Goal: Check status: Check status

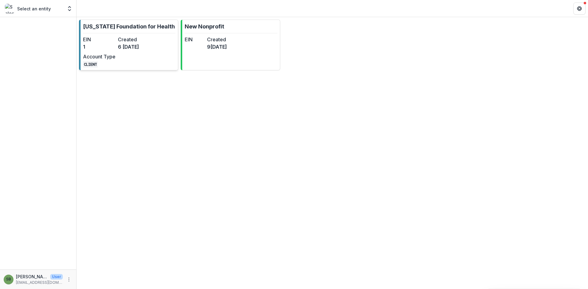
click at [116, 57] on div "EIN 1 Created 6[DATE]Account Type CLIENT" at bounding box center [116, 52] width 67 height 32
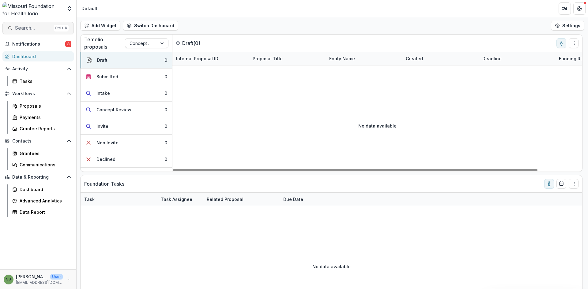
click at [35, 28] on span "Search..." at bounding box center [33, 28] width 36 height 6
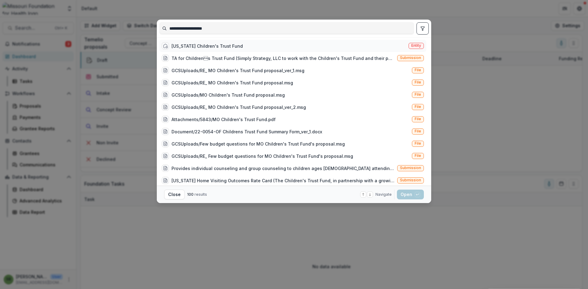
type input "**********"
click at [223, 44] on div "Missouri Children's Trust Fund" at bounding box center [206, 46] width 71 height 6
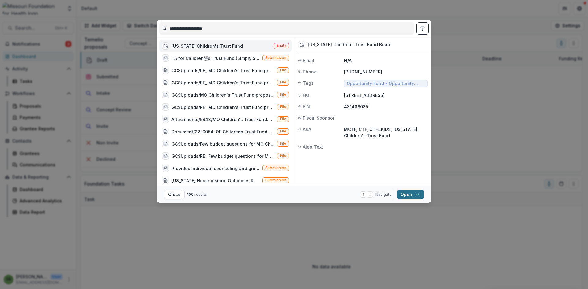
click at [412, 196] on button "Open with enter key" at bounding box center [410, 195] width 27 height 10
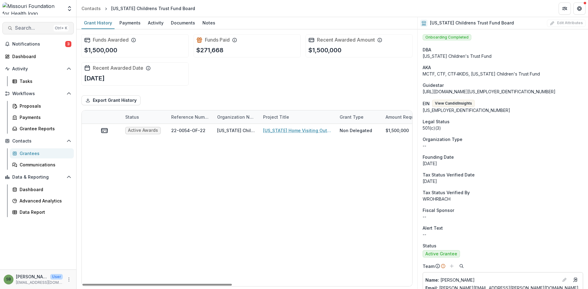
click at [31, 30] on span "Search..." at bounding box center [33, 28] width 36 height 6
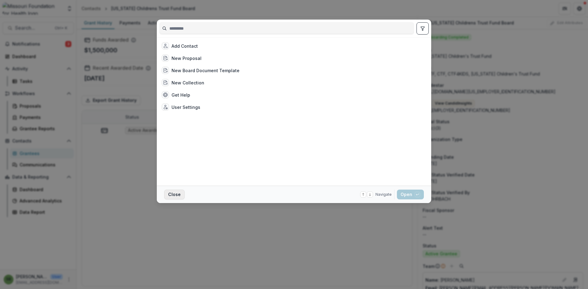
click at [170, 194] on button "Close" at bounding box center [174, 195] width 21 height 10
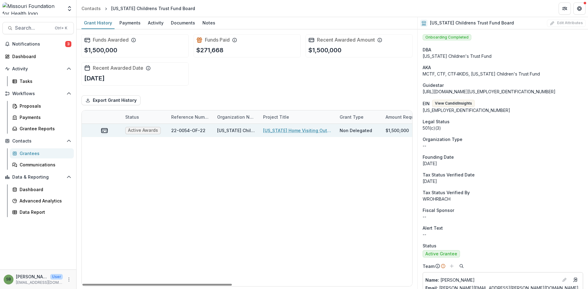
click at [282, 130] on link "[US_STATE] Home Visiting Outcomes Rate Card" at bounding box center [297, 130] width 69 height 6
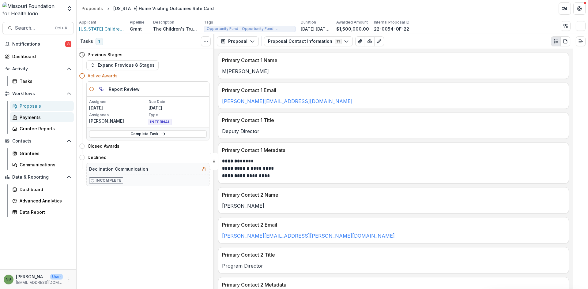
click at [35, 117] on div "Payments" at bounding box center [44, 117] width 49 height 6
click at [253, 44] on button "Proposal" at bounding box center [238, 41] width 42 height 10
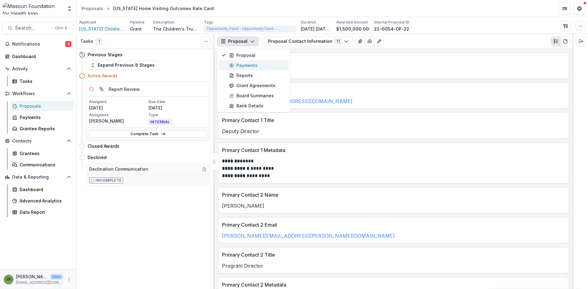
click at [251, 69] on div "Payments" at bounding box center [257, 65] width 56 height 6
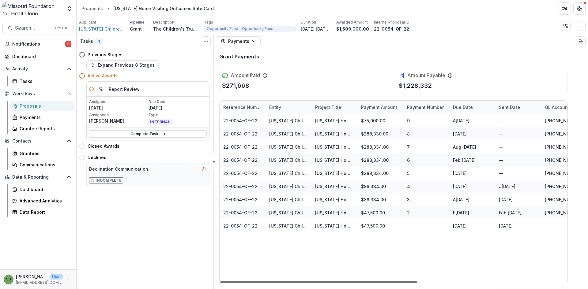
drag, startPoint x: 382, startPoint y: 282, endPoint x: 318, endPoint y: 276, distance: 64.0
click at [318, 282] on div at bounding box center [318, 283] width 197 height 2
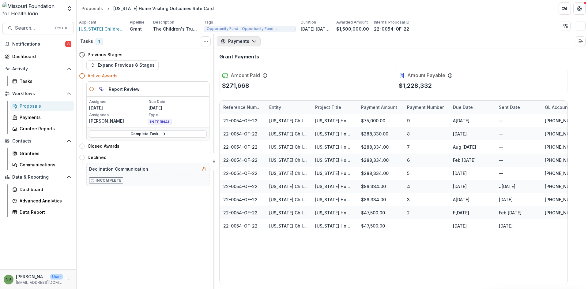
click at [255, 42] on icon "button" at bounding box center [254, 41] width 5 height 5
click at [245, 75] on div "Reports" at bounding box center [257, 75] width 56 height 6
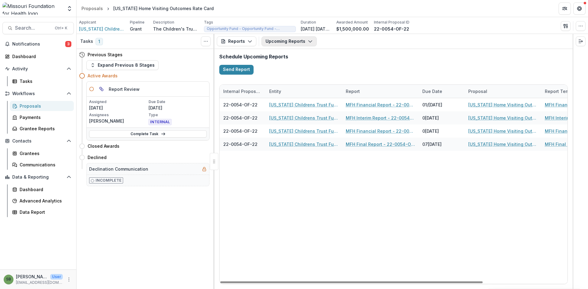
click at [301, 43] on button "Upcoming Reports" at bounding box center [288, 41] width 55 height 10
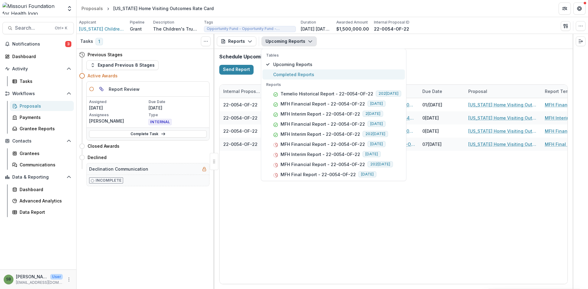
click at [302, 76] on span "Completed Reports" at bounding box center [337, 74] width 128 height 6
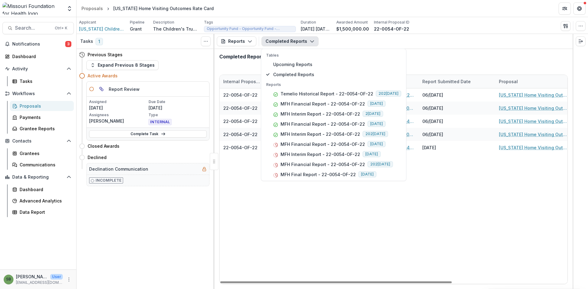
click at [336, 206] on div "22-0054-OF-22 Missouri Childrens Trust Fund Board Temelio Historical Report - 2…" at bounding box center [479, 186] width 520 height 196
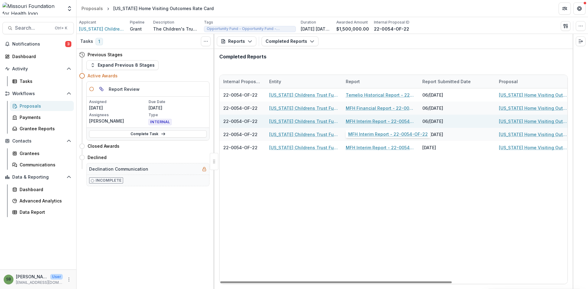
click at [370, 122] on link "MFH Interim Report - 22-0054-OF-22" at bounding box center [380, 121] width 69 height 6
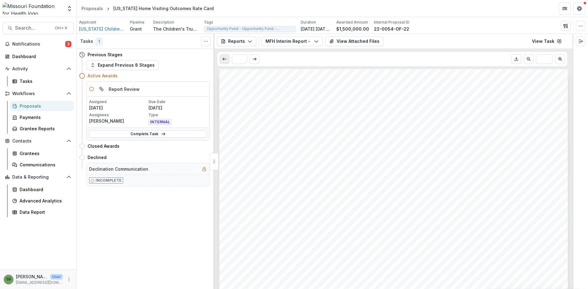
click at [225, 63] on button "Scroll to previous page" at bounding box center [224, 59] width 10 height 10
click at [335, 41] on button "View Attached Files" at bounding box center [354, 41] width 58 height 10
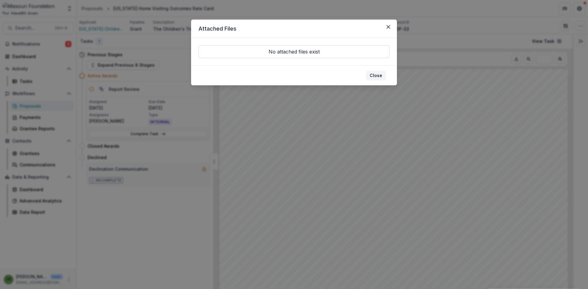
click at [378, 77] on button "Close" at bounding box center [376, 76] width 20 height 10
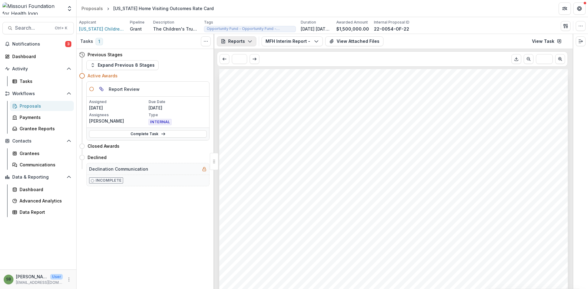
click at [242, 43] on button "Reports" at bounding box center [236, 41] width 39 height 10
click at [245, 74] on div "Reports" at bounding box center [257, 75] width 56 height 6
click at [224, 57] on icon "Scroll to previous page" at bounding box center [224, 59] width 5 height 5
click at [224, 59] on icon "Scroll to previous page" at bounding box center [224, 59] width 5 height 5
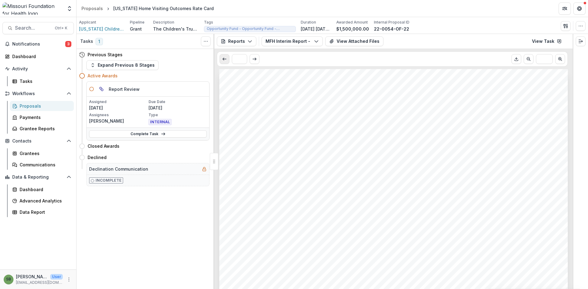
click at [224, 59] on icon "Scroll to previous page" at bounding box center [224, 59] width 5 height 5
click at [242, 41] on button "Reports" at bounding box center [236, 41] width 39 height 10
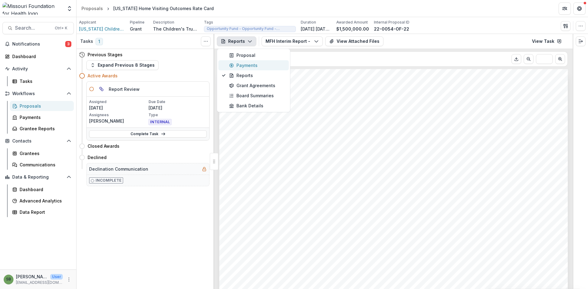
click at [245, 66] on div "Payments" at bounding box center [257, 65] width 56 height 6
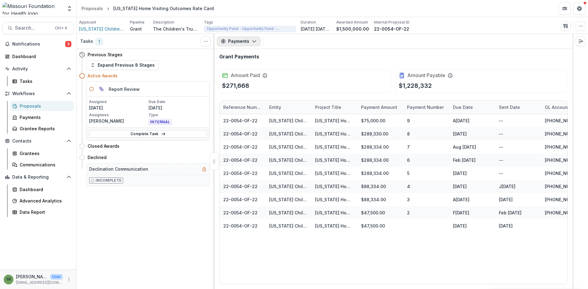
click at [246, 38] on button "Payments" at bounding box center [239, 41] width 44 height 10
click at [251, 76] on div "Reports" at bounding box center [257, 75] width 56 height 6
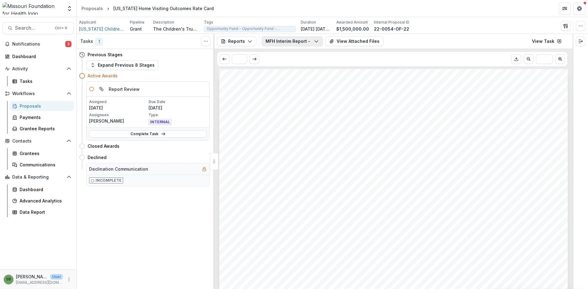
click at [299, 42] on button "MFH Interim Report - 22-0054-OF-22" at bounding box center [291, 41] width 61 height 10
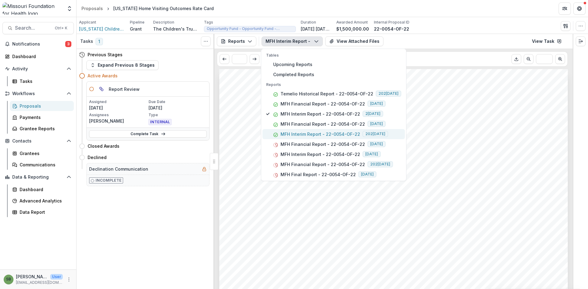
click at [294, 137] on p "MFH Interim Report - 22-0054-OF-22" at bounding box center [320, 134] width 80 height 6
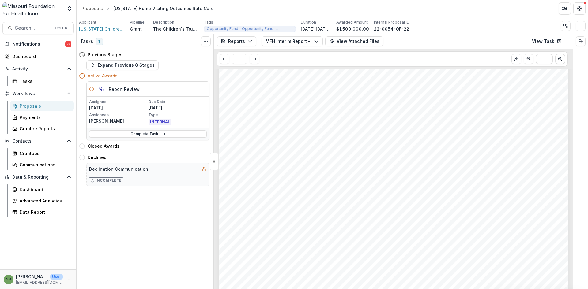
scroll to position [765, 0]
click at [355, 49] on div "* ***" at bounding box center [393, 59] width 358 height 20
click at [351, 39] on button "View Attached Files" at bounding box center [354, 41] width 58 height 10
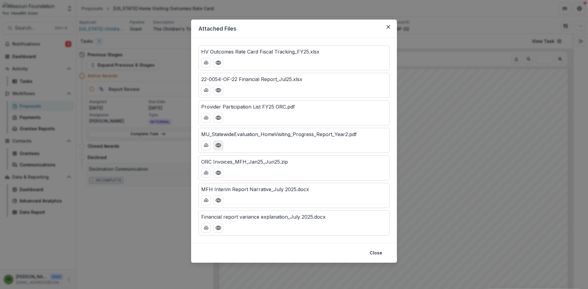
click at [218, 146] on circle "Preview MU_StatewideEvaluation_HomeVisiting_Progress_Report_Year2.pdf" at bounding box center [218, 145] width 2 height 2
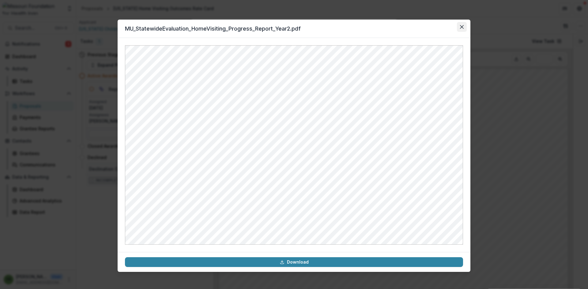
click at [463, 27] on icon "Close" at bounding box center [462, 27] width 4 height 4
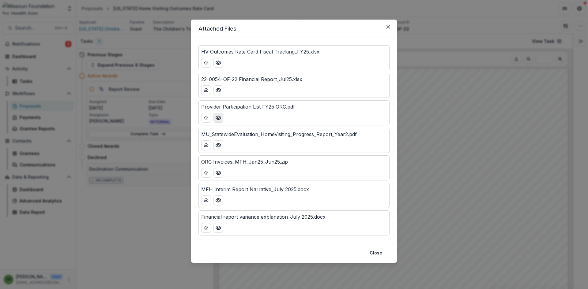
click at [220, 121] on button "Preview Provider Participation List FY25 ORC.pdf" at bounding box center [218, 118] width 10 height 10
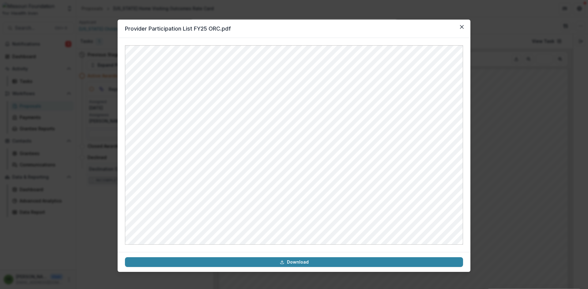
click at [343, 268] on footer "Download" at bounding box center [294, 262] width 353 height 20
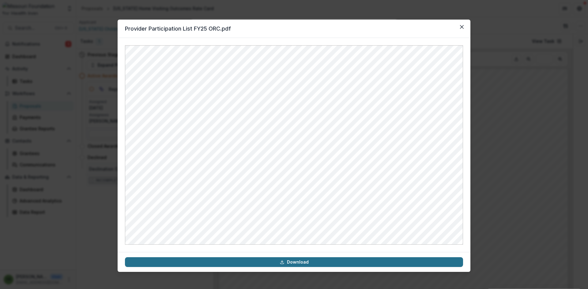
click at [339, 264] on link "Download" at bounding box center [294, 262] width 338 height 10
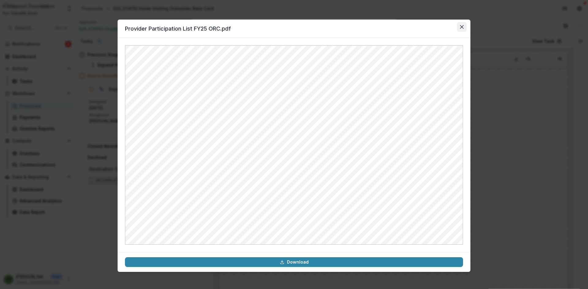
click at [462, 28] on icon "Close" at bounding box center [462, 27] width 4 height 4
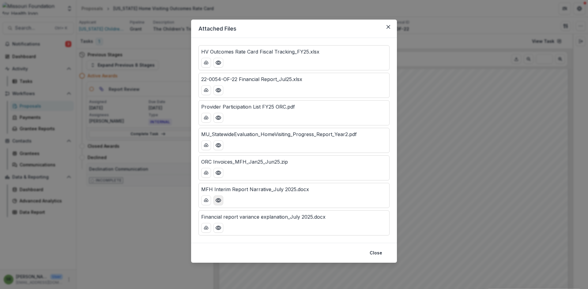
click at [221, 200] on icon "Preview MFH Interim Report Narrative_July 2025.docx" at bounding box center [218, 201] width 5 height 4
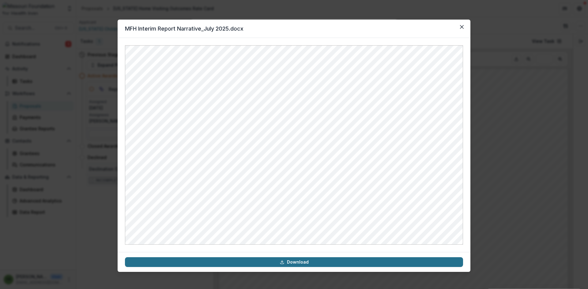
click at [332, 263] on link "Download" at bounding box center [294, 262] width 338 height 10
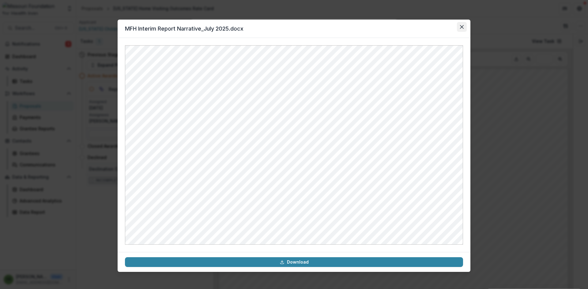
click at [461, 28] on icon "Close" at bounding box center [462, 27] width 4 height 4
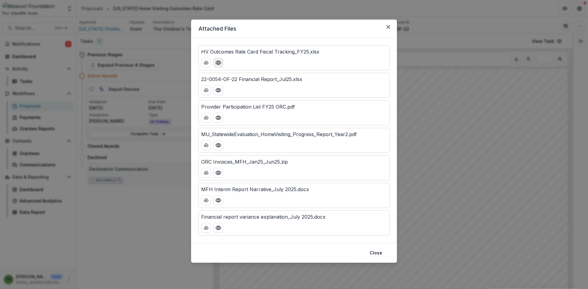
click at [219, 66] on button "Preview HV Outcomes Rate Card Fiscal Tracking_FY25.xlsx" at bounding box center [218, 63] width 10 height 10
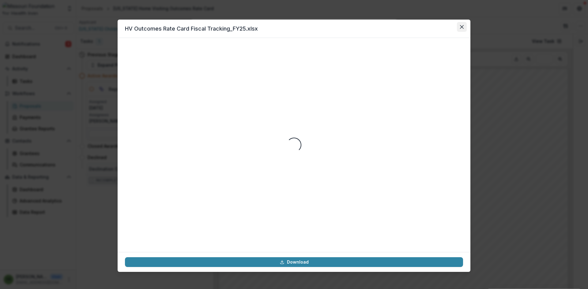
click at [461, 25] on icon "Close" at bounding box center [462, 27] width 4 height 4
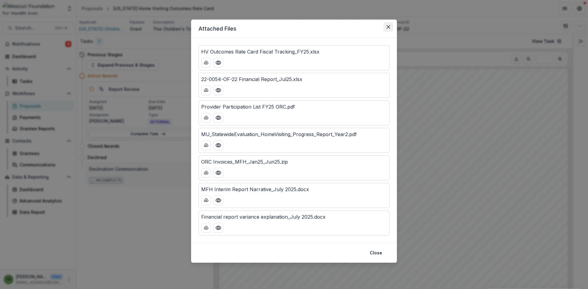
click at [390, 25] on button "Close" at bounding box center [388, 27] width 10 height 10
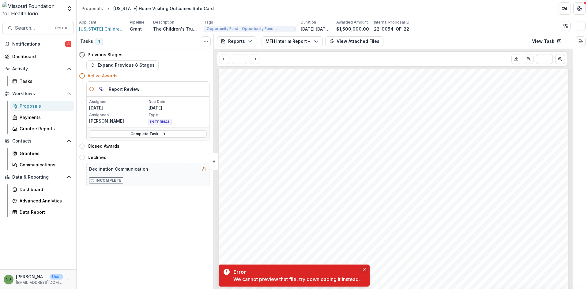
click at [367, 269] on button "Close" at bounding box center [364, 269] width 7 height 7
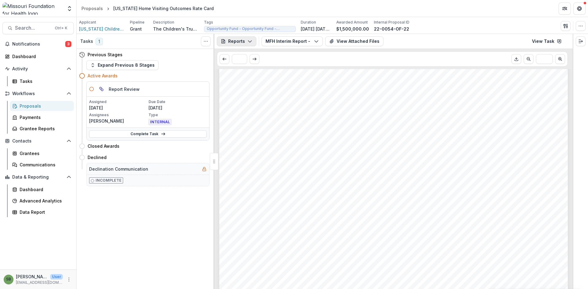
click at [251, 44] on button "Reports" at bounding box center [236, 41] width 39 height 10
click at [252, 56] on div "Proposal" at bounding box center [257, 55] width 56 height 6
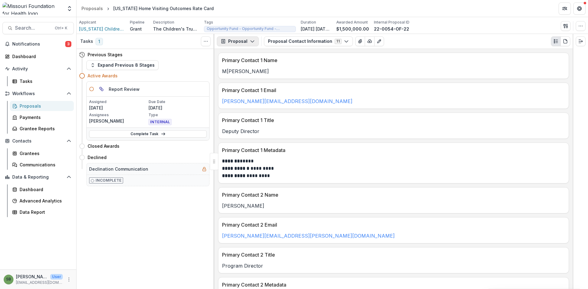
click at [255, 41] on button "Proposal" at bounding box center [238, 41] width 42 height 10
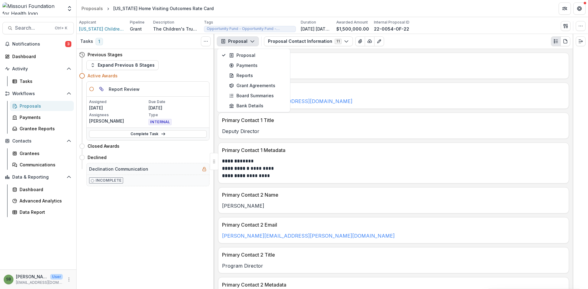
click at [255, 41] on button "Proposal" at bounding box center [238, 41] width 42 height 10
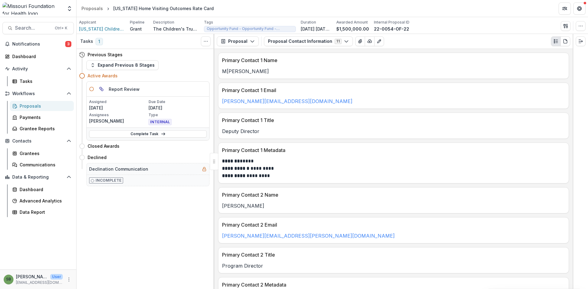
click at [98, 43] on span "1" at bounding box center [99, 41] width 7 height 7
click at [209, 42] on button "Toggle View Cancelled Tasks" at bounding box center [206, 41] width 10 height 10
click at [178, 44] on div "Tasks 1 Show Cancelled Tasks" at bounding box center [146, 41] width 138 height 15
click at [582, 41] on icon "Expand right" at bounding box center [580, 41] width 5 height 5
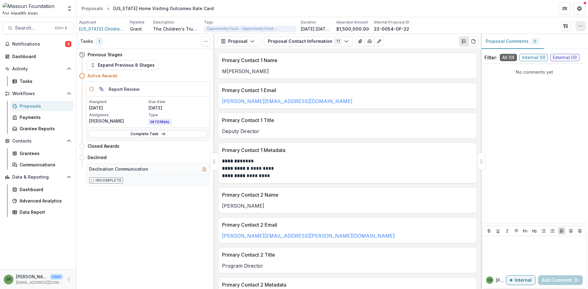
click at [583, 26] on button "button" at bounding box center [580, 26] width 10 height 10
click at [464, 40] on icon "Plaintext view" at bounding box center [463, 41] width 5 height 5
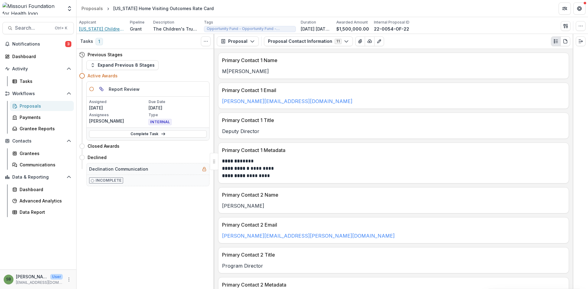
click at [112, 30] on span "[US_STATE] Childrens Trust Fund Board" at bounding box center [102, 29] width 46 height 6
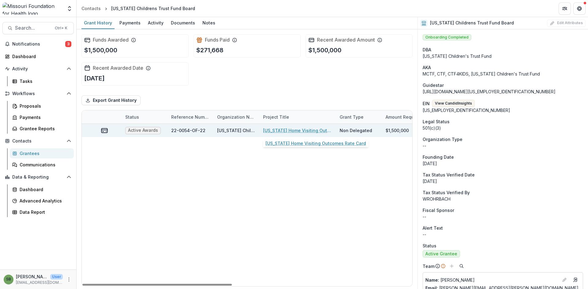
click at [282, 131] on link "[US_STATE] Home Visiting Outcomes Rate Card" at bounding box center [297, 130] width 69 height 6
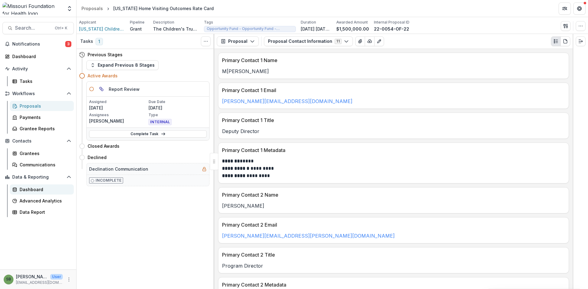
click at [46, 190] on div "Dashboard" at bounding box center [44, 189] width 49 height 6
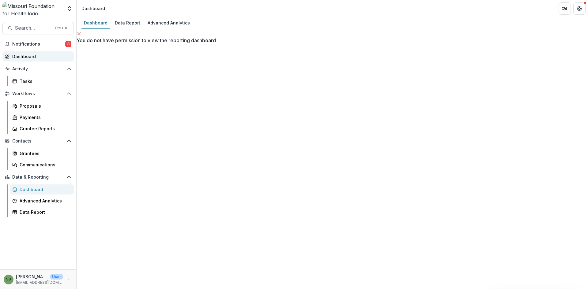
click at [32, 57] on div "Dashboard" at bounding box center [40, 56] width 57 height 6
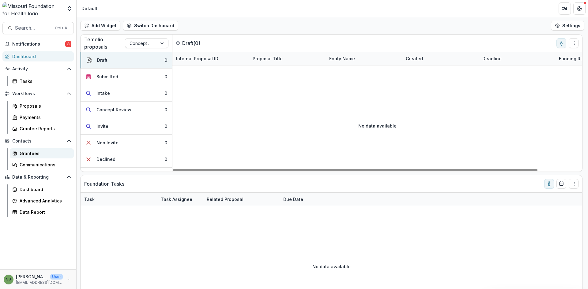
click at [28, 151] on div "Grantees" at bounding box center [44, 153] width 49 height 6
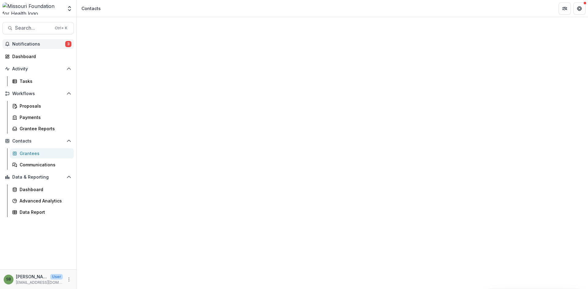
click at [38, 42] on span "Notifications" at bounding box center [38, 44] width 53 height 5
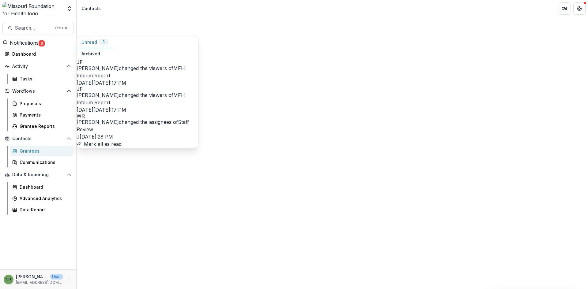
click at [152, 65] on link "MFH Interim Report" at bounding box center [131, 71] width 108 height 13
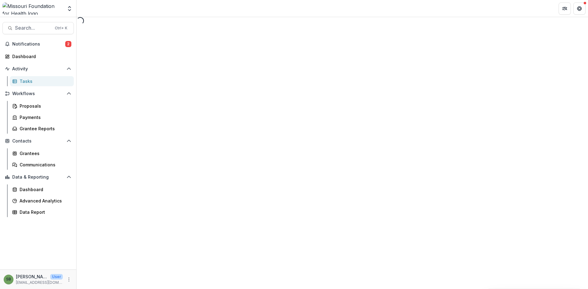
select select "********"
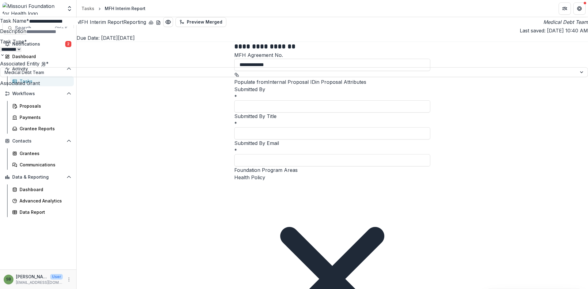
click at [578, 7] on icon "Close" at bounding box center [579, 8] width 4 height 4
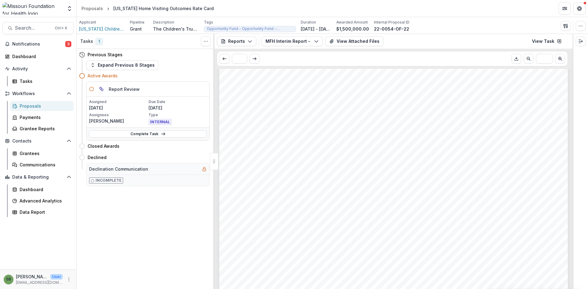
scroll to position [765, 0]
